Goal: Task Accomplishment & Management: Use online tool/utility

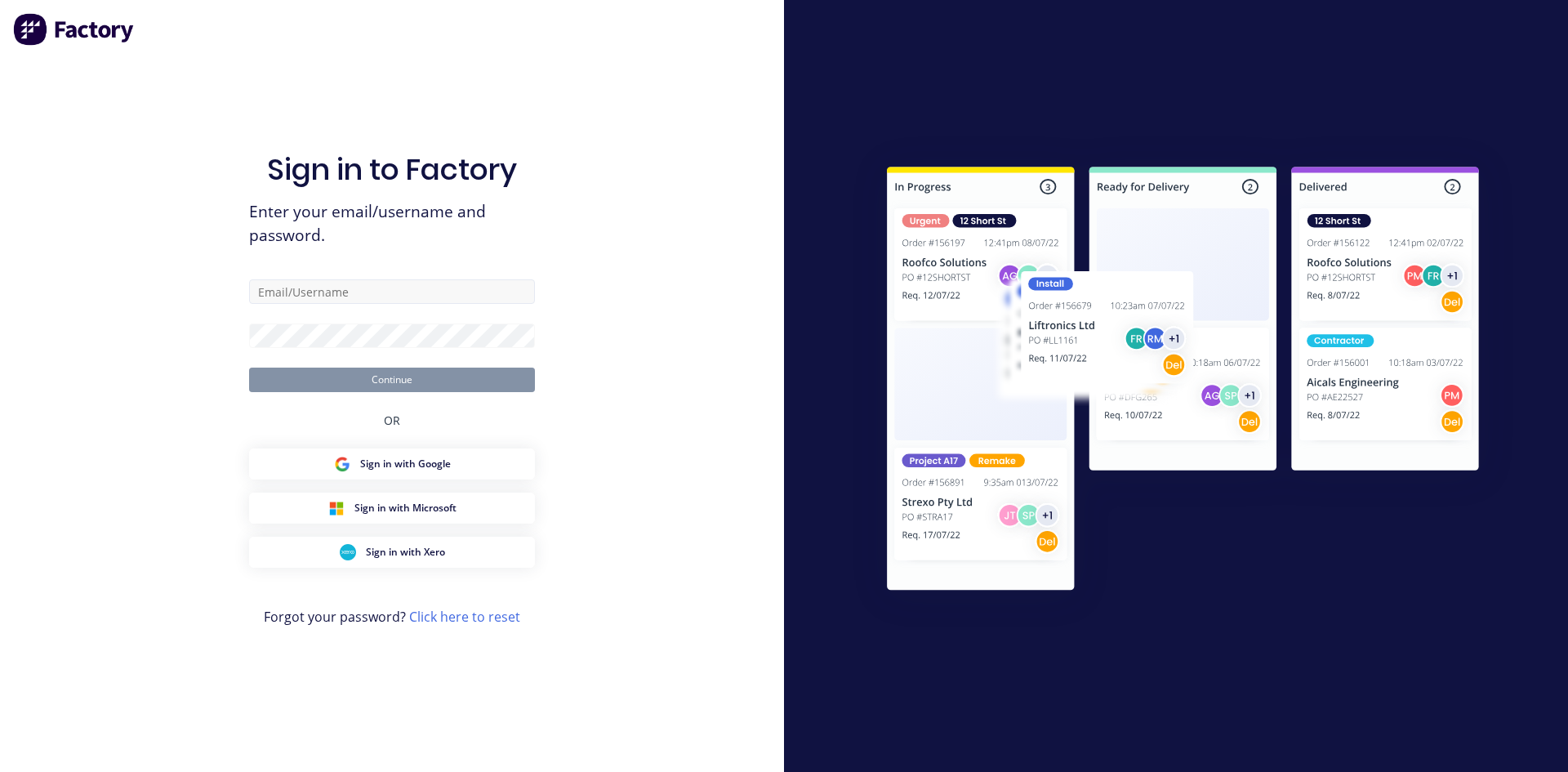
click at [341, 287] on input "text" at bounding box center [392, 292] width 286 height 25
click at [336, 301] on input "text" at bounding box center [392, 292] width 286 height 25
click at [643, 299] on div "Sign in to Factory Enter your email/username and password. Continue OR Sign in …" at bounding box center [392, 386] width 784 height 772
click at [467, 299] on input "text" at bounding box center [392, 292] width 286 height 25
click at [536, 231] on div "Sign in to Factory Enter your email/username and password. Continue OR Sign in …" at bounding box center [392, 386] width 784 height 772
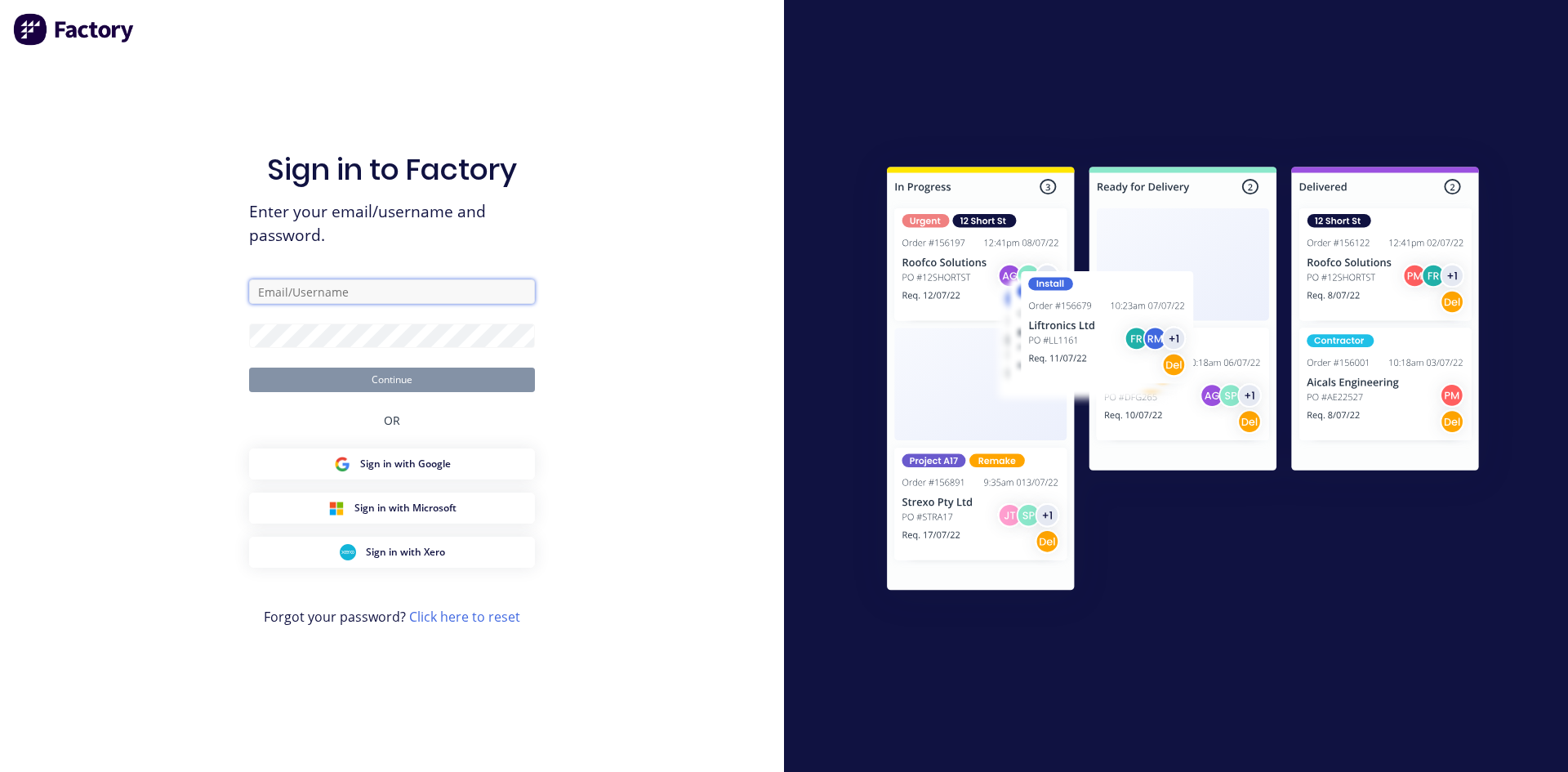
click at [383, 291] on input "text" at bounding box center [392, 292] width 286 height 25
click at [382, 381] on button "Continue" at bounding box center [392, 380] width 286 height 25
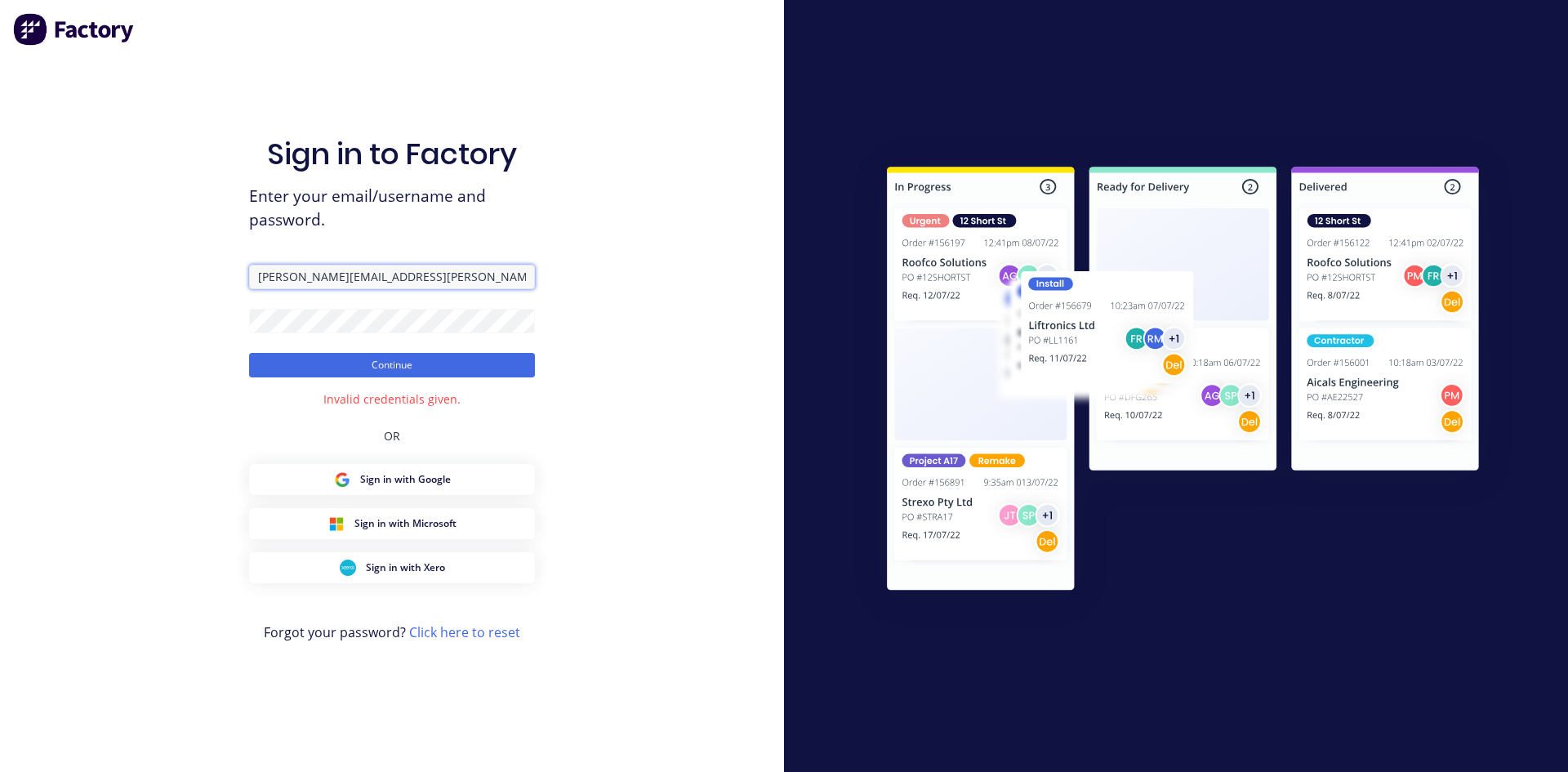
click at [501, 282] on input "[PERSON_NAME][EMAIL_ADDRESS][PERSON_NAME][PERSON_NAME][DOMAIN_NAME]" at bounding box center [392, 277] width 286 height 25
type input "[PERSON_NAME][EMAIL_ADDRESS][PERSON_NAME][PERSON_NAME][DOMAIN_NAME]"
click at [249, 353] on button "Continue" at bounding box center [392, 365] width 286 height 25
